Goal: Task Accomplishment & Management: Manage account settings

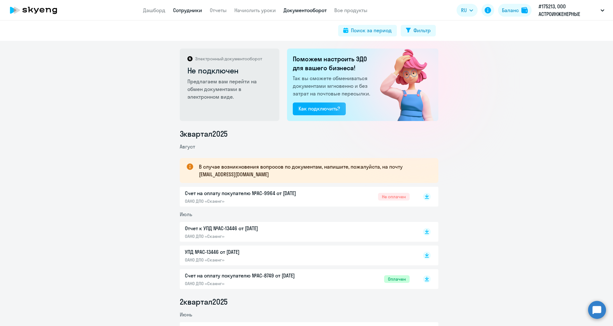
click at [187, 11] on link "Сотрудники" at bounding box center [187, 10] width 29 height 6
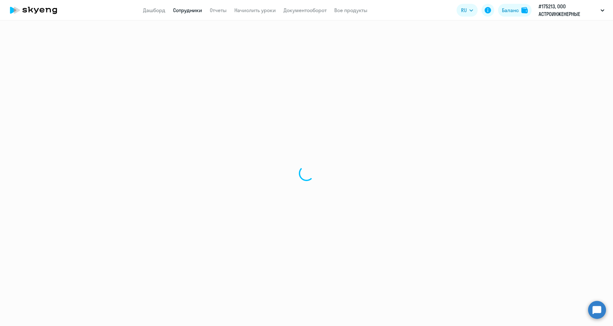
select select "30"
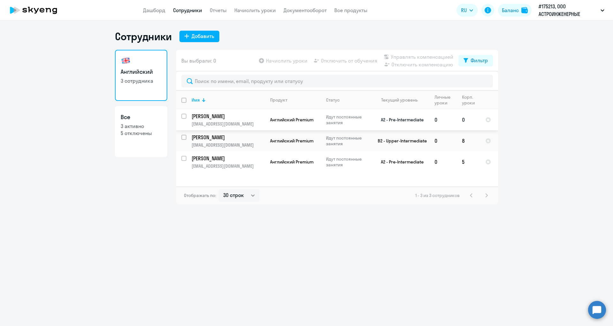
click at [185, 118] on input "select row 39534616" at bounding box center [187, 120] width 13 height 13
checkbox input "true"
click at [294, 58] on span "Начислить уроки" at bounding box center [287, 61] width 42 height 8
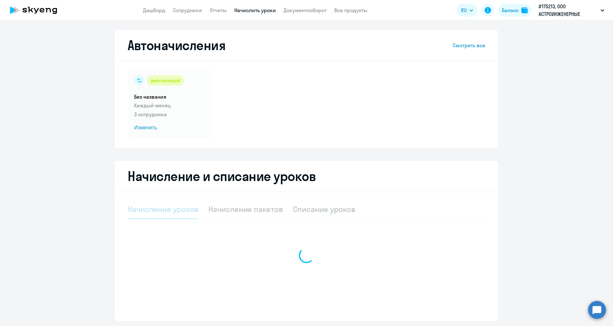
select select "10"
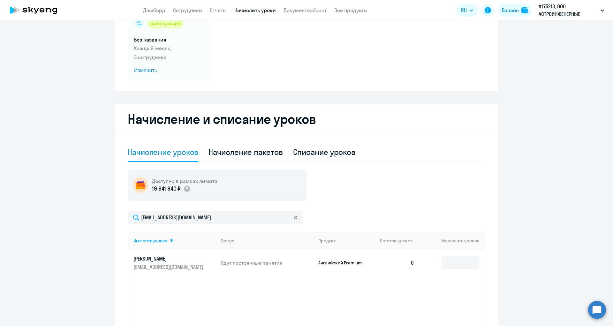
scroll to position [96, 0]
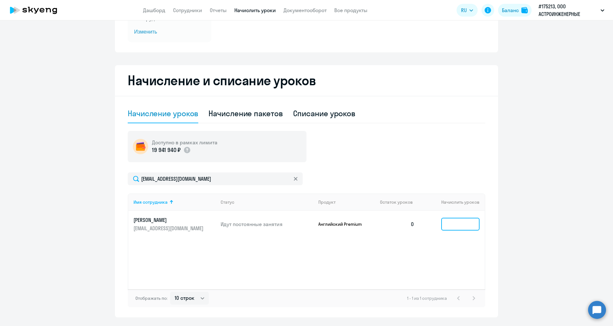
click at [446, 227] on input at bounding box center [461, 224] width 38 height 13
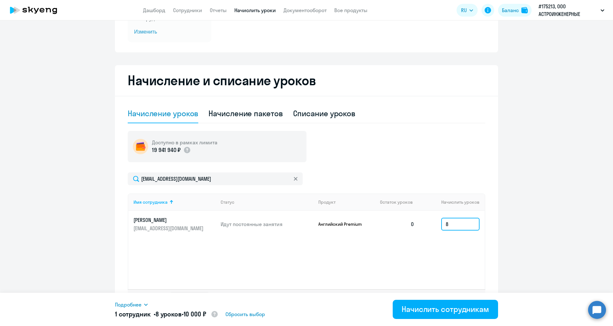
type input "8"
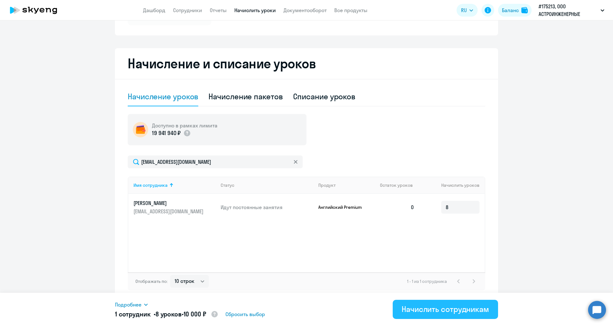
click at [450, 308] on div "Начислить сотрудникам" at bounding box center [446, 309] width 88 height 10
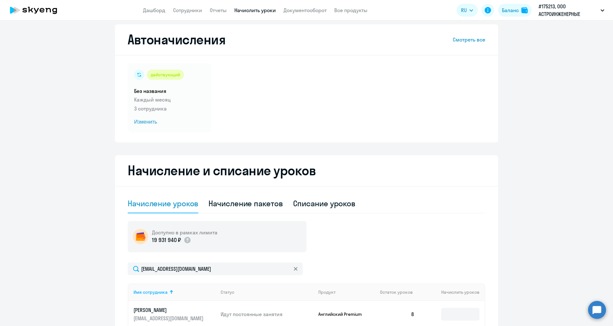
scroll to position [0, 0]
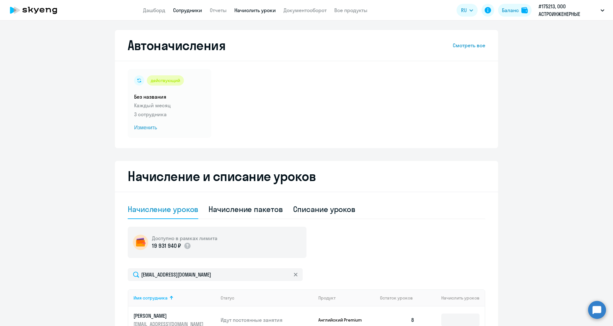
click at [180, 12] on link "Сотрудники" at bounding box center [187, 10] width 29 height 6
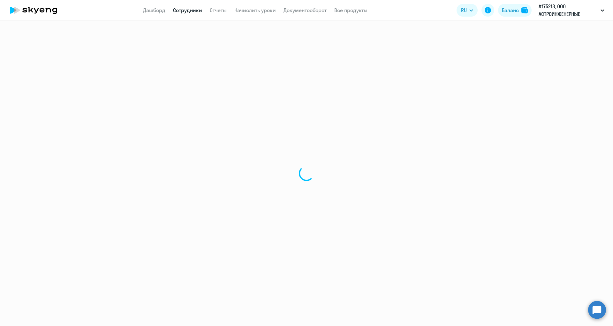
select select "30"
